Goal: Information Seeking & Learning: Understand process/instructions

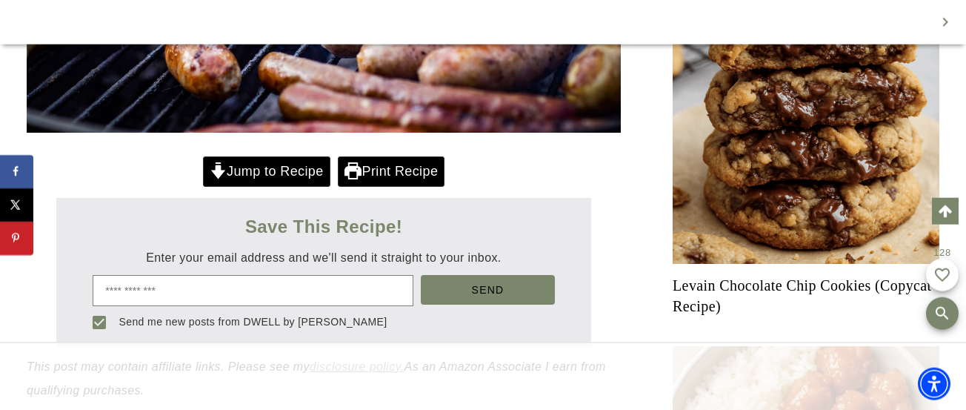
scroll to position [657, 0]
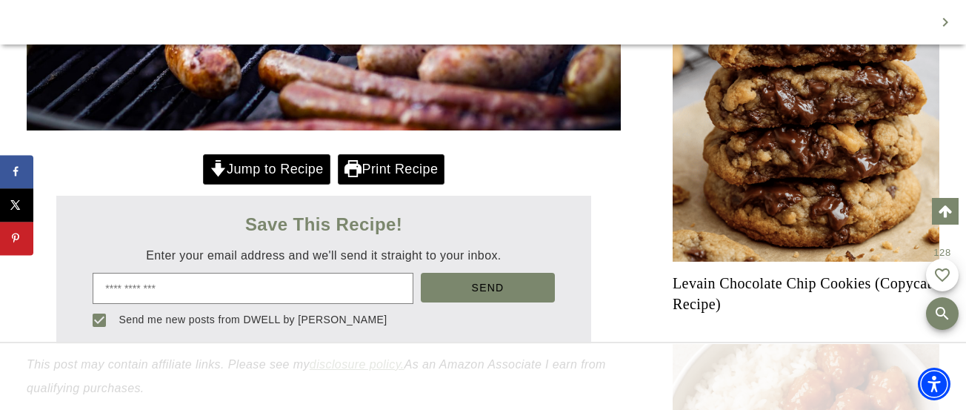
click at [255, 168] on link "Jump to Recipe" at bounding box center [266, 169] width 127 height 30
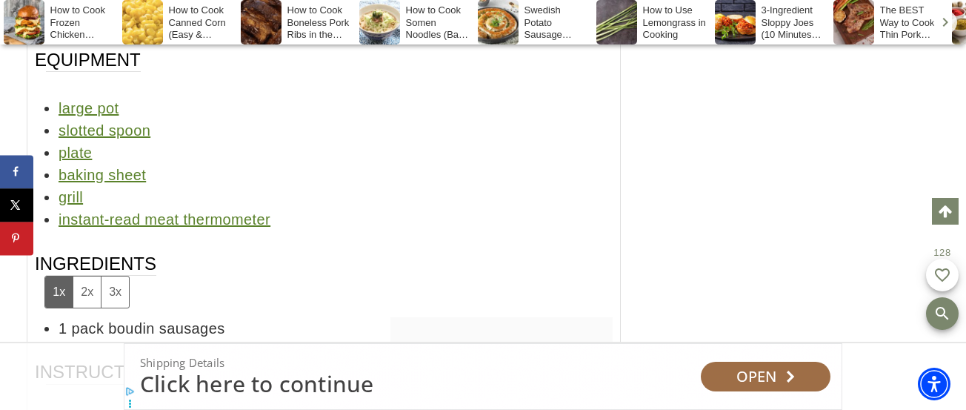
scroll to position [9267, 0]
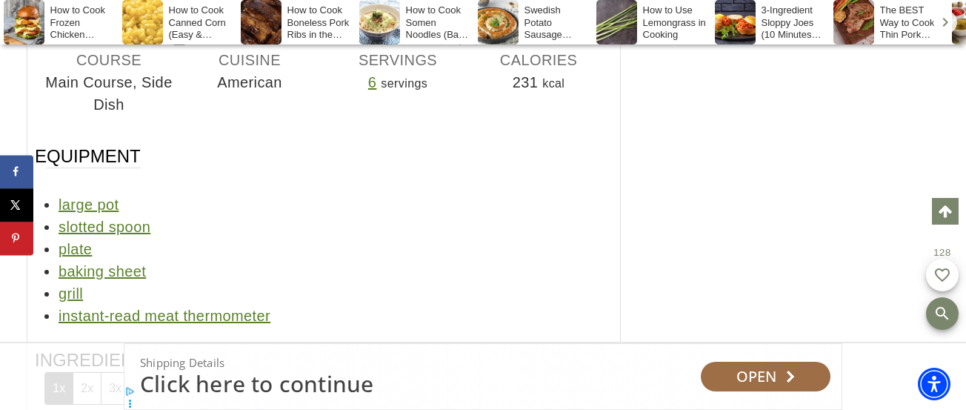
click at [957, 2] on div "Image for 18 Best Spice Blends You Should Be Cooking With This Year" at bounding box center [972, 22] width 41 height 44
